Goal: Find contact information: Find contact information

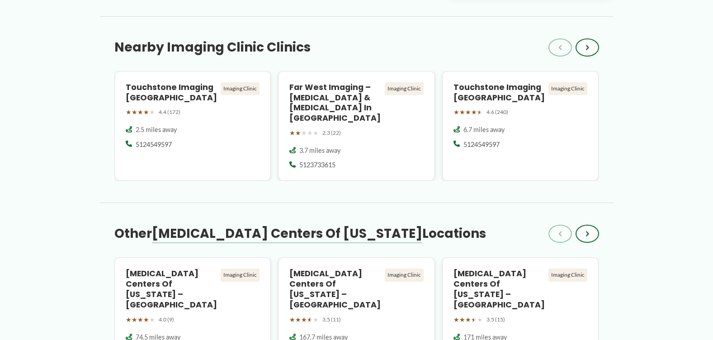
scroll to position [741, 0]
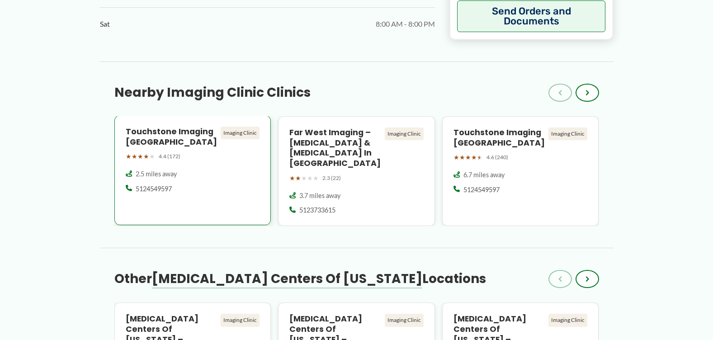
click at [193, 127] on h4 "Touchstone Imaging [GEOGRAPHIC_DATA]" at bounding box center [172, 137] width 92 height 21
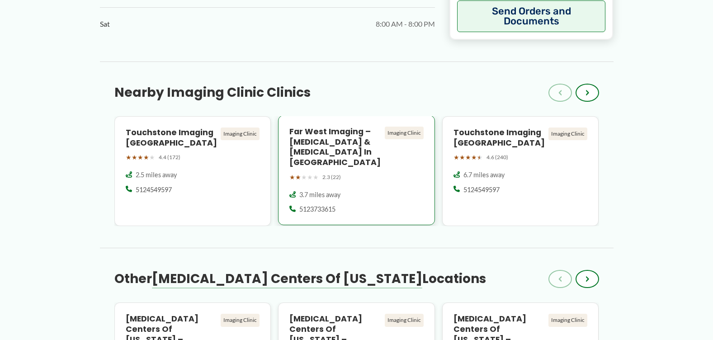
click at [350, 190] on div "3.7 miles away" at bounding box center [356, 194] width 134 height 9
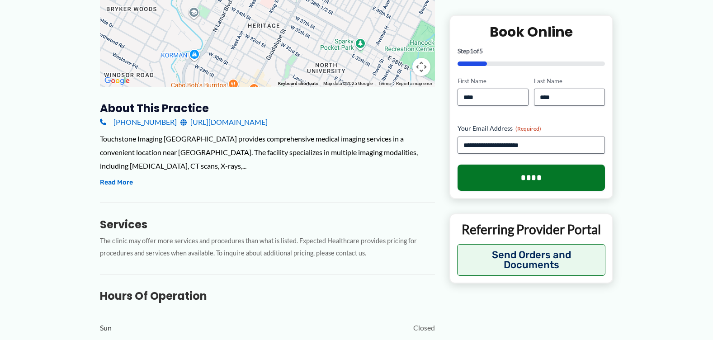
scroll to position [90, 0]
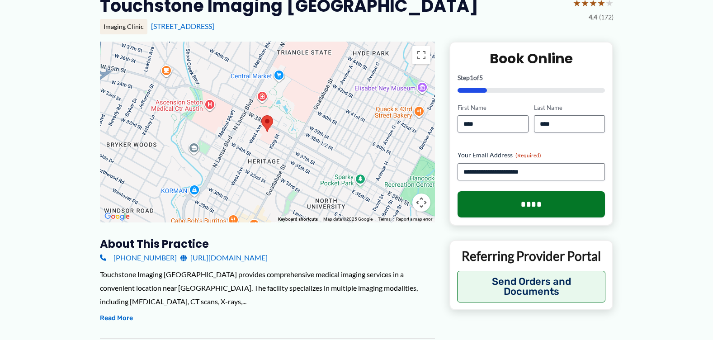
click at [234, 257] on link "[URL][DOMAIN_NAME]" at bounding box center [223, 258] width 87 height 14
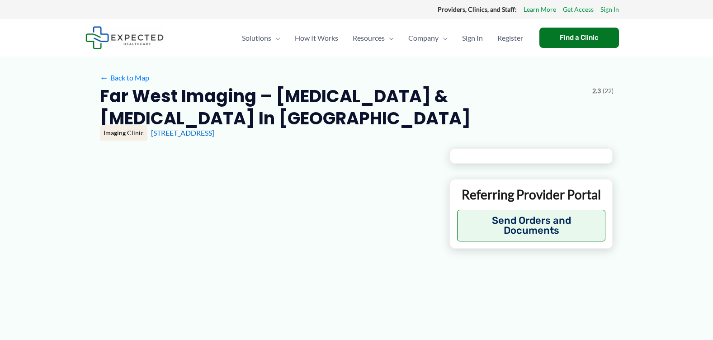
type input "**********"
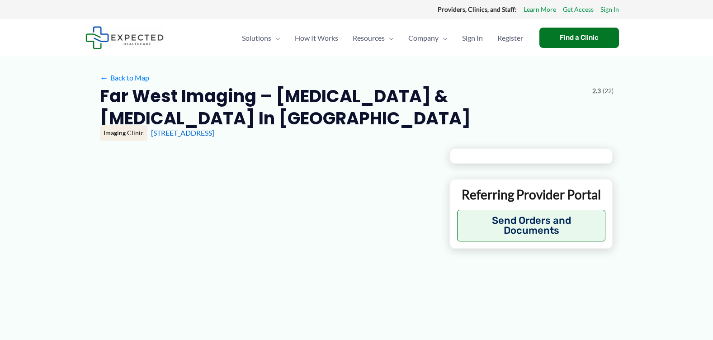
type input "**********"
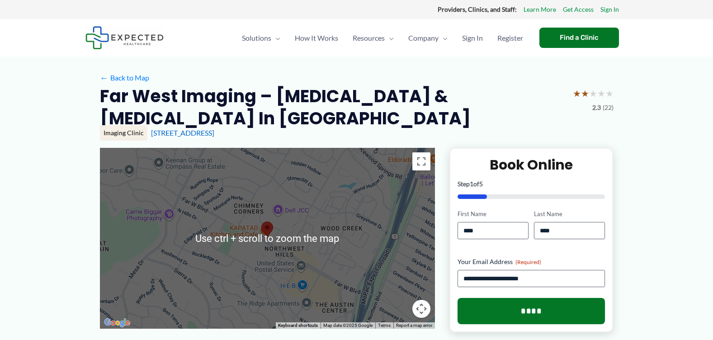
scroll to position [45, 0]
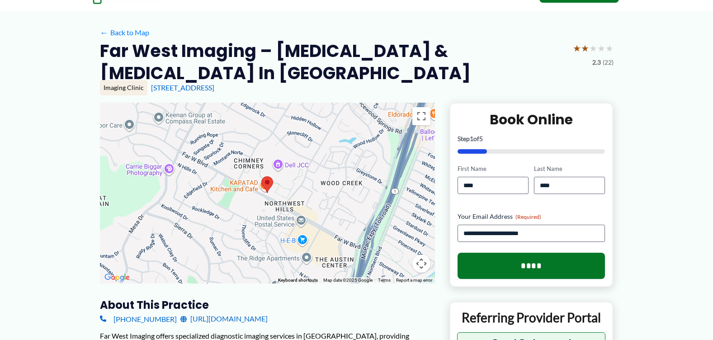
click at [208, 312] on link "https://farwestimaging.com/" at bounding box center [223, 319] width 87 height 14
click at [215, 312] on link "https://farwestimaging.com/" at bounding box center [223, 319] width 87 height 14
click at [205, 83] on link "3742 Far W Blvd #109, Austin, TX" at bounding box center [182, 87] width 63 height 9
